Goal: Find specific page/section: Find specific page/section

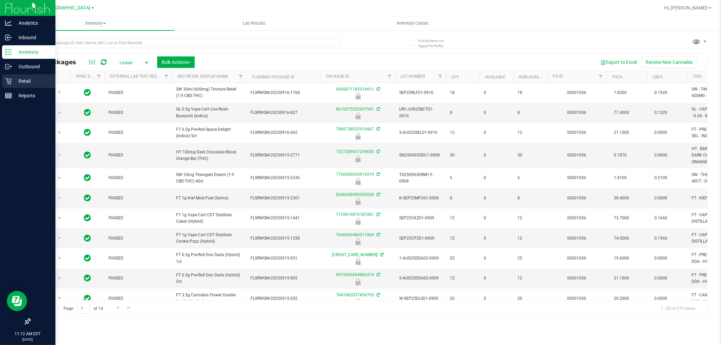
click at [15, 81] on p "Retail" at bounding box center [32, 81] width 41 height 8
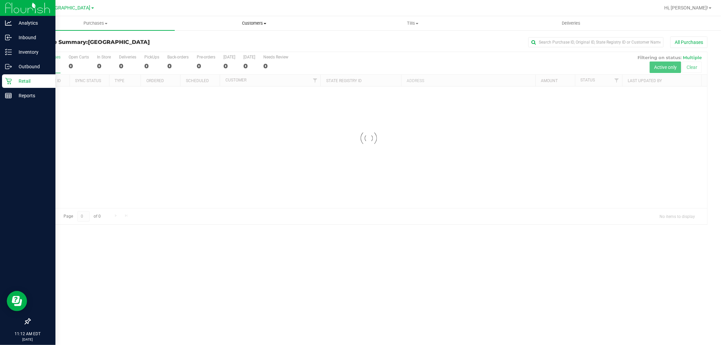
click at [248, 28] on uib-tab-heading "Customers All customers Add a new customer All physicians" at bounding box center [254, 24] width 158 height 14
click at [218, 41] on span "All customers" at bounding box center [199, 41] width 49 height 6
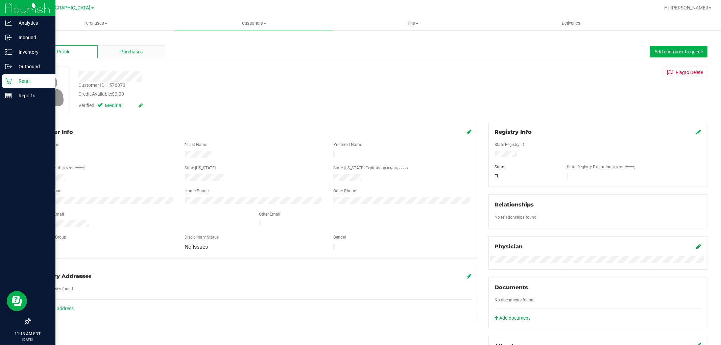
click at [130, 55] on span "Purchases" at bounding box center [131, 51] width 22 height 7
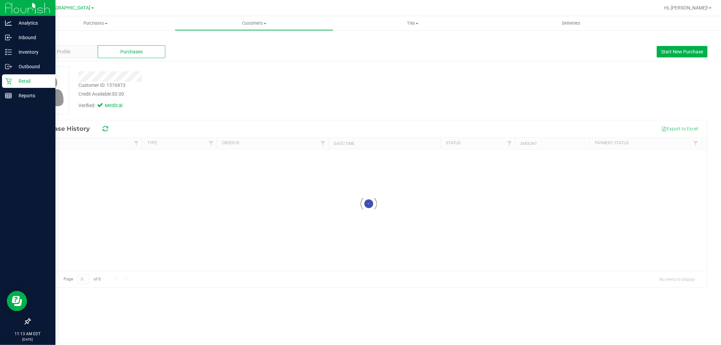
drag, startPoint x: 265, startPoint y: 123, endPoint x: 270, endPoint y: 126, distance: 5.9
click at [268, 123] on div "Export to Excel" at bounding box center [409, 128] width 586 height 11
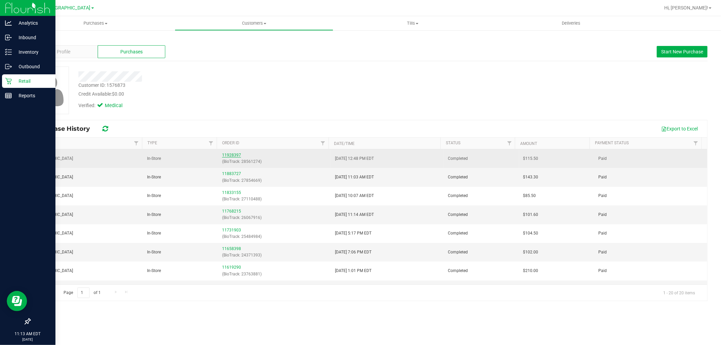
click at [229, 155] on link "11928397" at bounding box center [231, 155] width 19 height 5
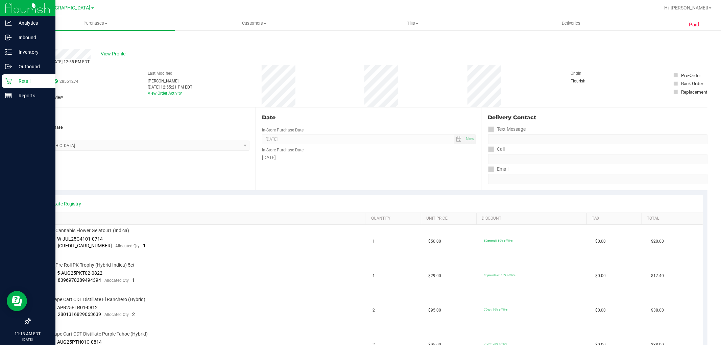
drag, startPoint x: 106, startPoint y: 173, endPoint x: 132, endPoint y: 173, distance: 26.0
click at [106, 173] on div "Location In-Store Purchase From Store [GEOGRAPHIC_DATA] WC Select Store [PERSON…" at bounding box center [143, 148] width 226 height 83
drag, startPoint x: 141, startPoint y: 72, endPoint x: 207, endPoint y: 101, distance: 72.1
click at [207, 101] on div "# 11928397 BioTrack ID: 28561274 Completed Needs review Last Modified [PERSON_N…" at bounding box center [368, 86] width 677 height 42
click at [161, 160] on div "Location In-Store Purchase From Store [GEOGRAPHIC_DATA] WC Select Store [PERSON…" at bounding box center [143, 148] width 226 height 83
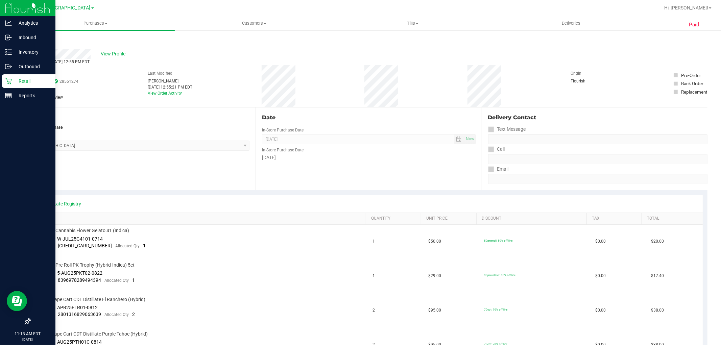
drag, startPoint x: 139, startPoint y: 59, endPoint x: 226, endPoint y: 121, distance: 106.3
click at [218, 176] on div "Location In-Store Purchase From Store [GEOGRAPHIC_DATA] WC Select Store [PERSON…" at bounding box center [143, 148] width 226 height 83
click at [119, 54] on span "View Profile" at bounding box center [114, 53] width 27 height 7
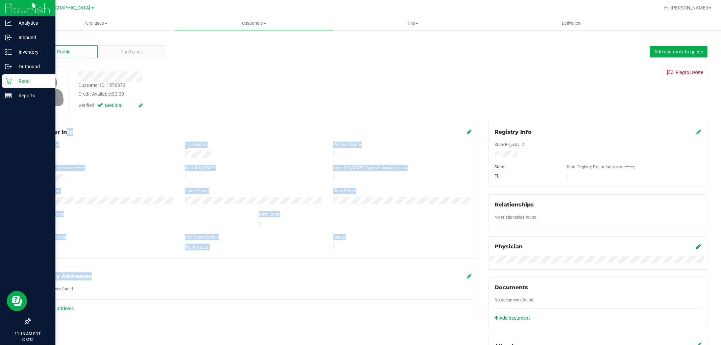
drag, startPoint x: 36, startPoint y: 129, endPoint x: 403, endPoint y: 276, distance: 395.1
click at [403, 276] on div "Member Info * First Name * Last Name Preferred Name * Date of Birth (MM/DD/YYYY…" at bounding box center [254, 221] width 458 height 199
click at [216, 109] on div "Verified: Medical" at bounding box center [245, 105] width 344 height 15
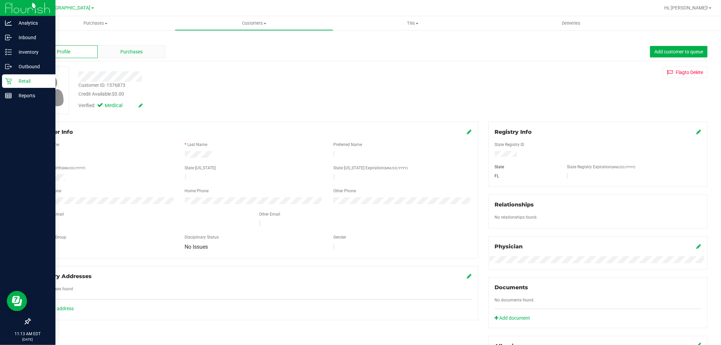
click at [124, 50] on span "Purchases" at bounding box center [131, 51] width 22 height 7
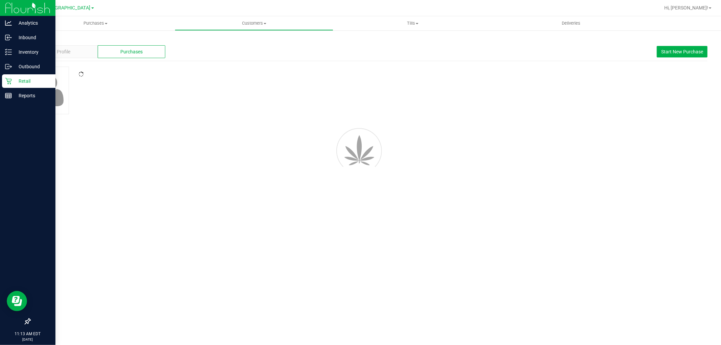
drag, startPoint x: 286, startPoint y: 145, endPoint x: 287, endPoint y: 258, distance: 113.2
click at [286, 149] on div at bounding box center [369, 150] width 698 height 61
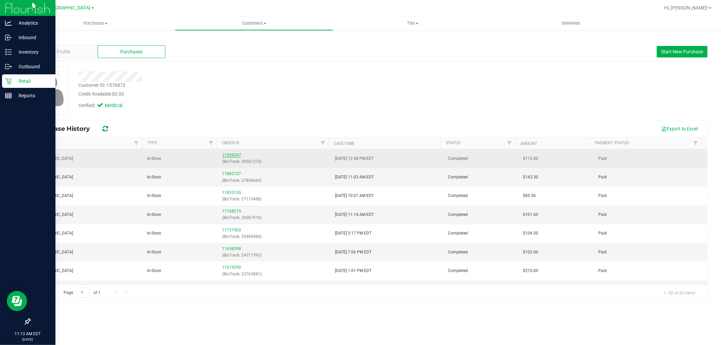
click at [230, 155] on link "11928397" at bounding box center [231, 155] width 19 height 5
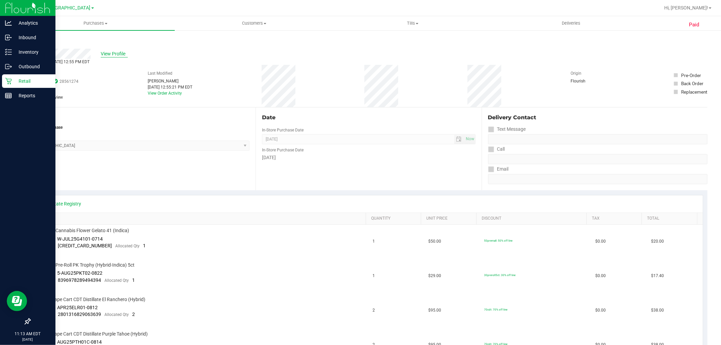
click at [115, 53] on span "View Profile" at bounding box center [114, 53] width 27 height 7
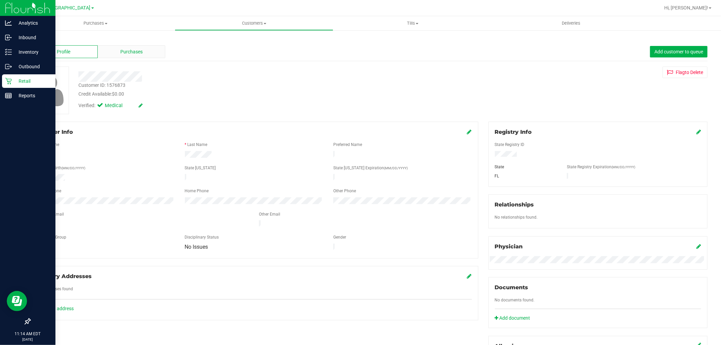
click at [125, 57] on div "Purchases" at bounding box center [132, 51] width 68 height 13
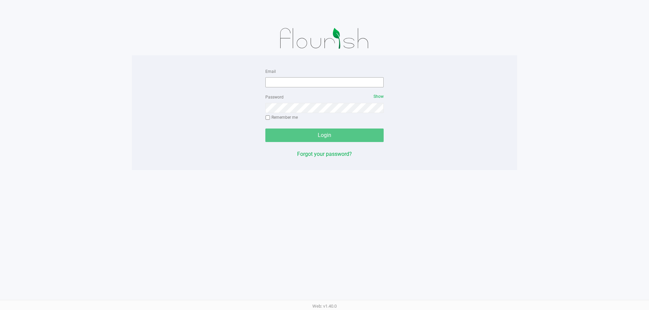
drag, startPoint x: 287, startPoint y: 74, endPoint x: 293, endPoint y: 79, distance: 7.4
click at [287, 75] on div "Email" at bounding box center [324, 77] width 118 height 20
drag, startPoint x: 293, startPoint y: 79, endPoint x: 293, endPoint y: 82, distance: 3.4
click at [293, 82] on input "Email" at bounding box center [324, 82] width 118 height 10
type input "[EMAIL_ADDRESS][DOMAIN_NAME]"
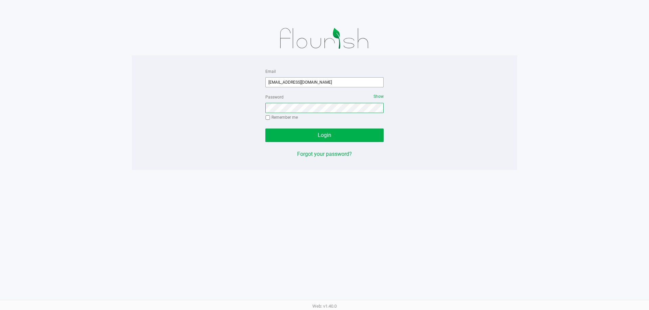
click at [265, 129] on button "Login" at bounding box center [324, 136] width 118 height 14
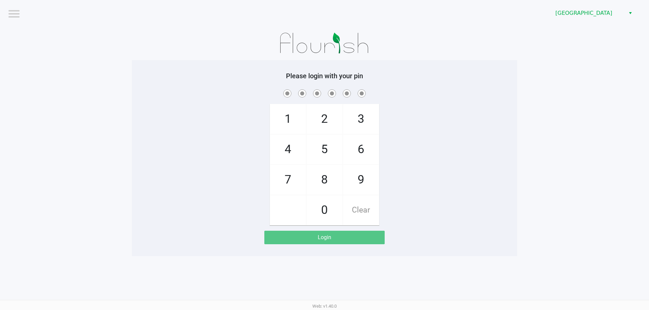
click at [192, 122] on div "1 4 7 2 5 8 0 3 6 9 Clear" at bounding box center [324, 156] width 385 height 137
checkbox input "true"
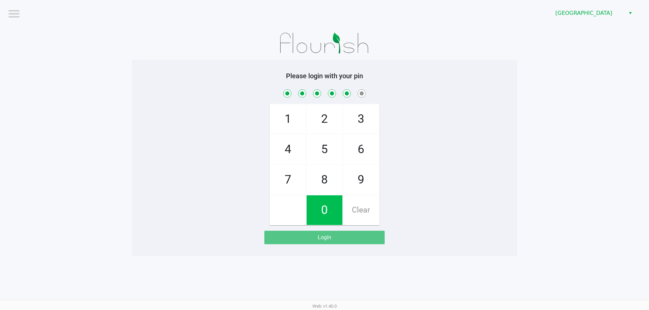
checkbox input "true"
